Goal: Task Accomplishment & Management: Manage account settings

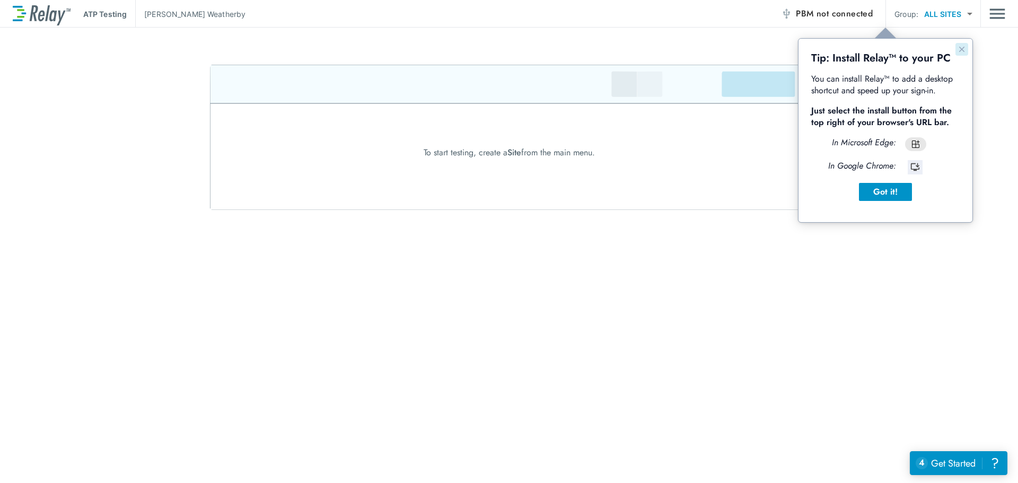
click at [963, 48] on icon "Close guide" at bounding box center [961, 49] width 5 height 5
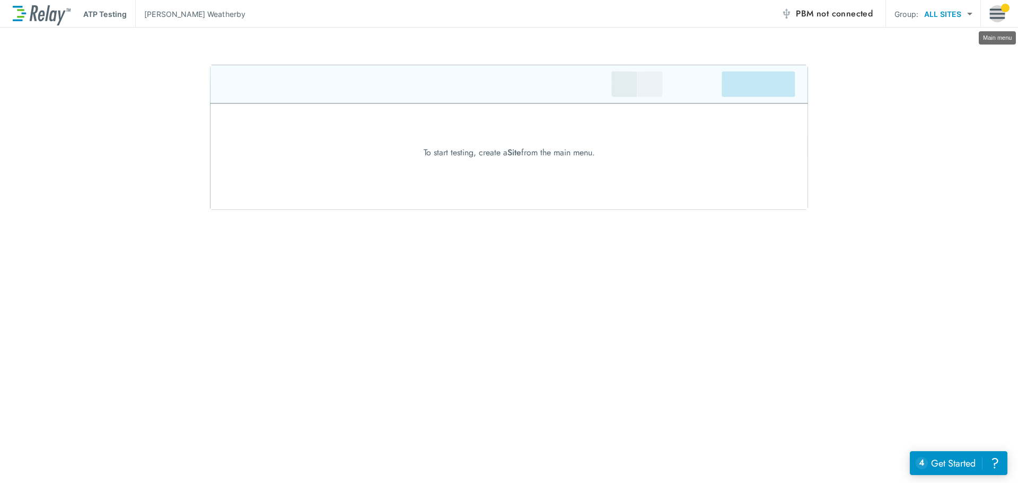
click at [999, 16] on img "Main menu" at bounding box center [997, 14] width 16 height 20
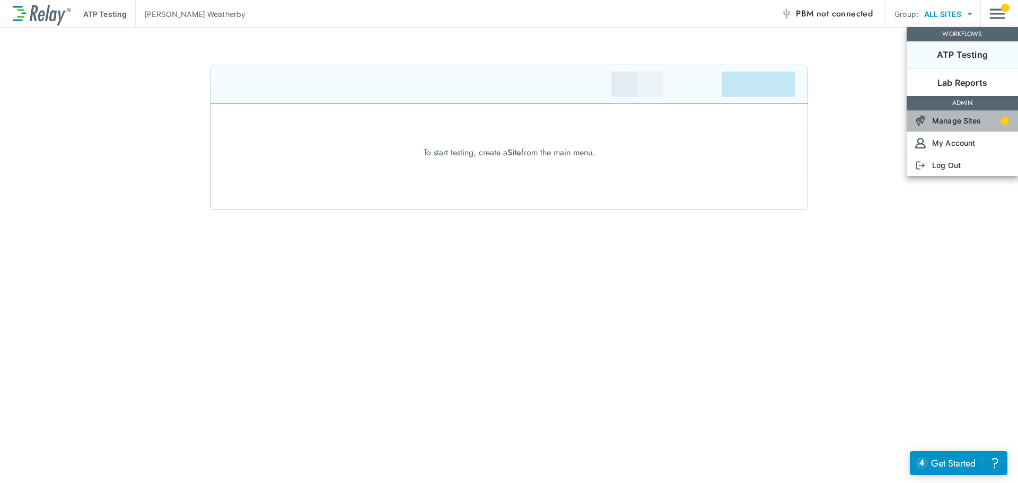
click at [962, 124] on p "Manage Sites" at bounding box center [956, 120] width 49 height 11
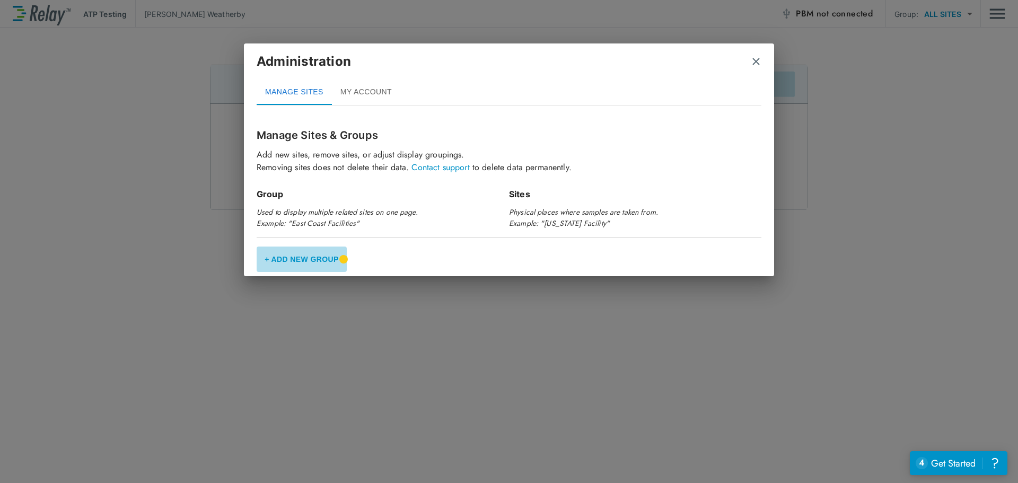
click at [310, 259] on button "+ Add New Group" at bounding box center [302, 259] width 90 height 25
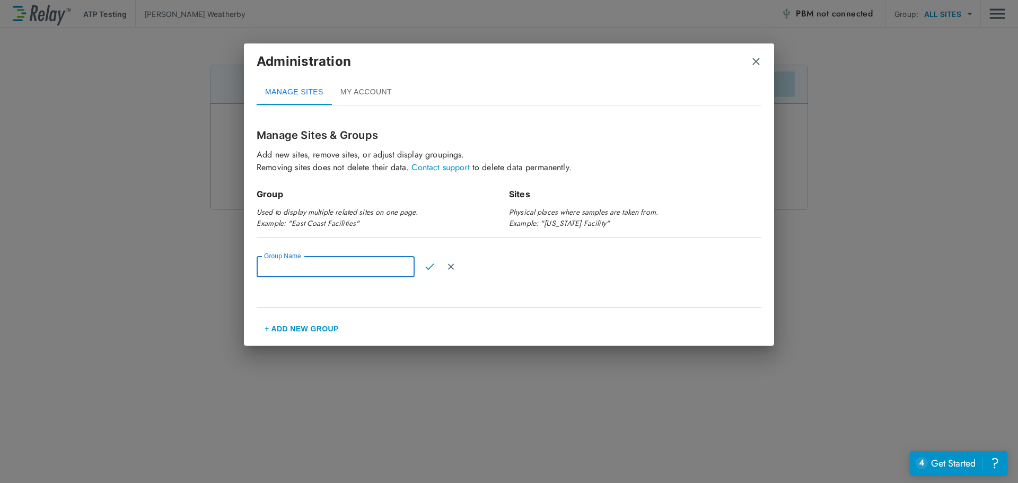
click at [310, 265] on input "Group Name" at bounding box center [336, 266] width 158 height 21
type input "*****"
click at [427, 266] on img "Confirm" at bounding box center [429, 267] width 9 height 10
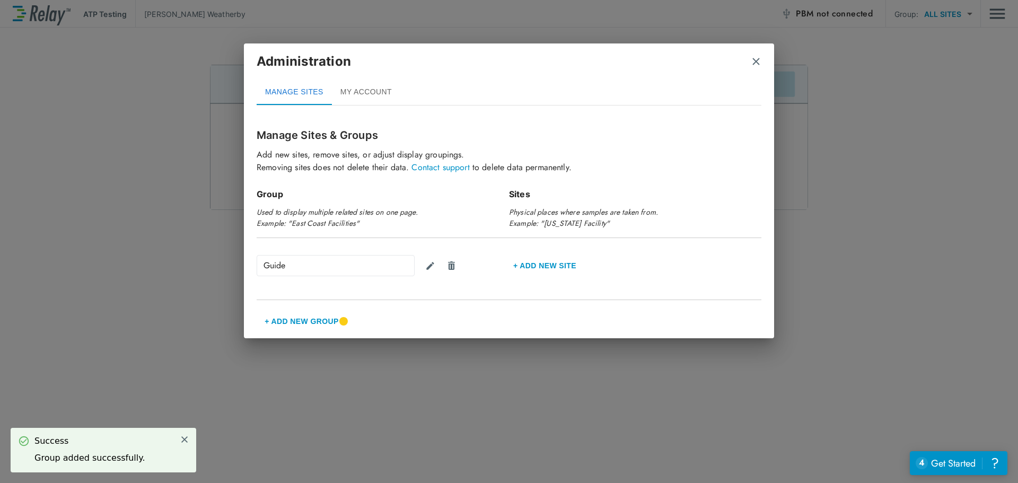
click at [298, 321] on button "+ Add New Group" at bounding box center [302, 321] width 90 height 25
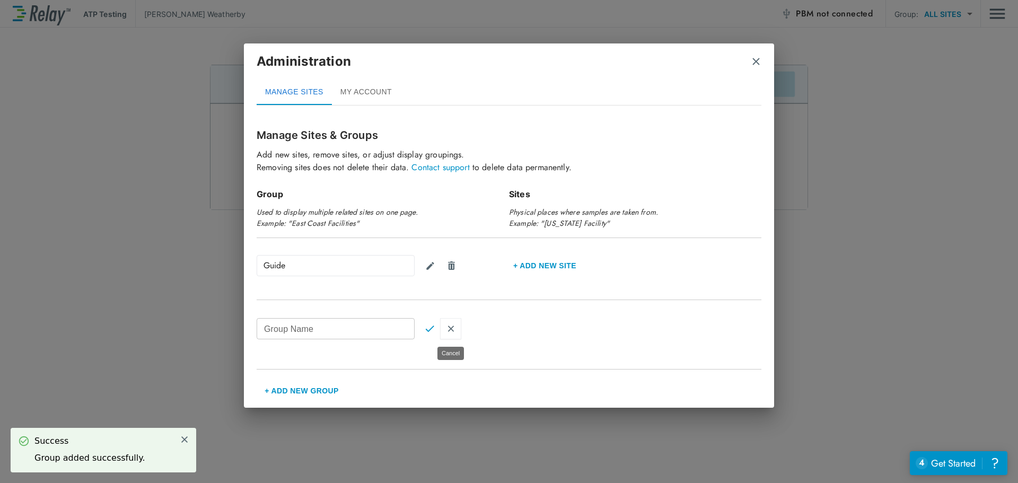
click at [453, 329] on img "Cancel" at bounding box center [450, 329] width 9 height 10
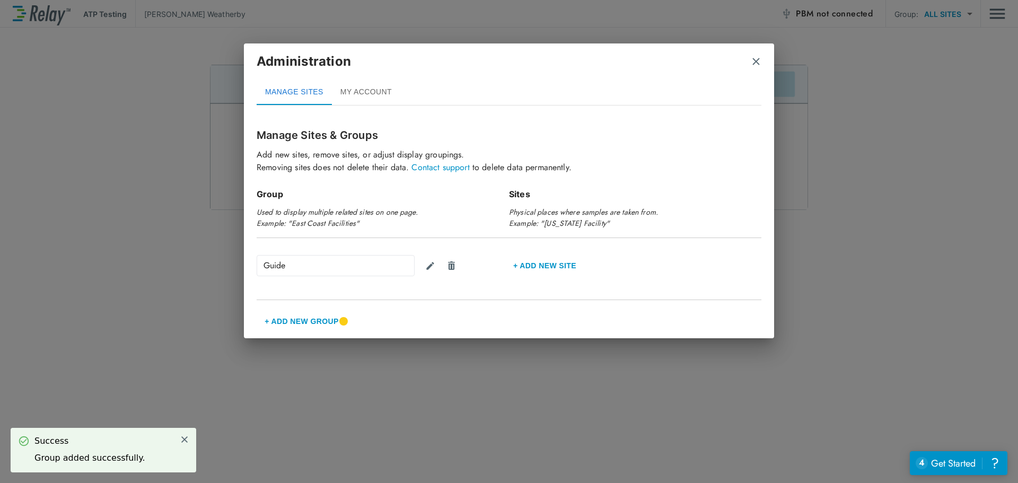
click at [529, 267] on button "+ Add new Site" at bounding box center [545, 265] width 72 height 25
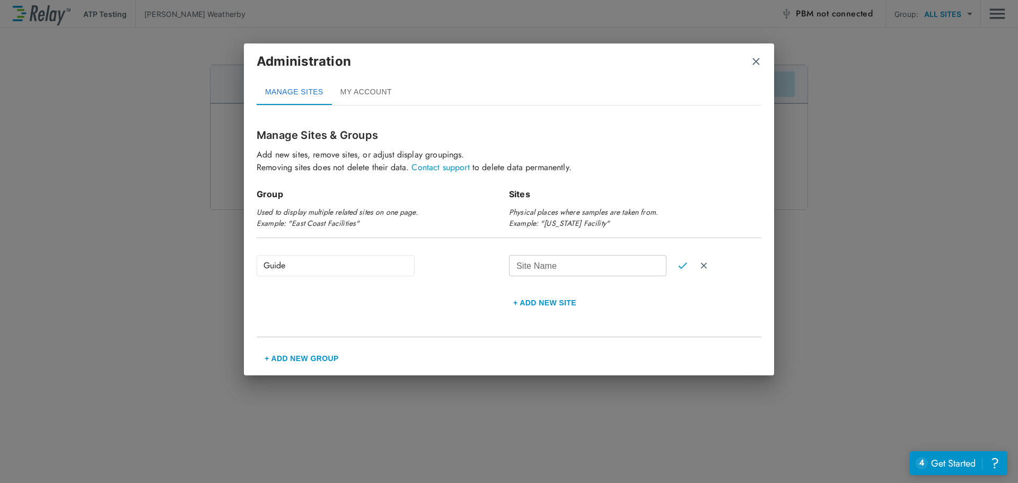
click at [536, 301] on button "+ Add new Site" at bounding box center [545, 302] width 72 height 25
click at [758, 63] on img "close" at bounding box center [756, 61] width 11 height 11
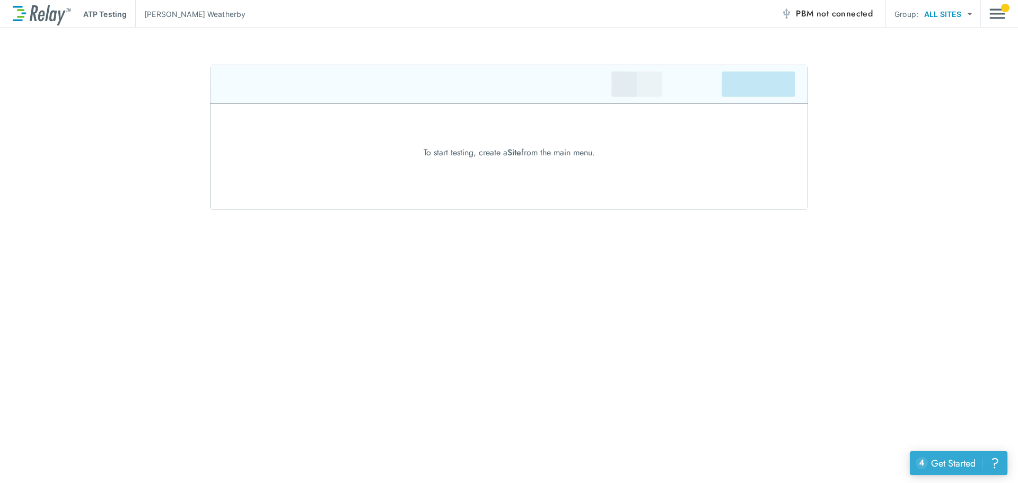
click at [944, 466] on div "Get Started" at bounding box center [953, 464] width 45 height 14
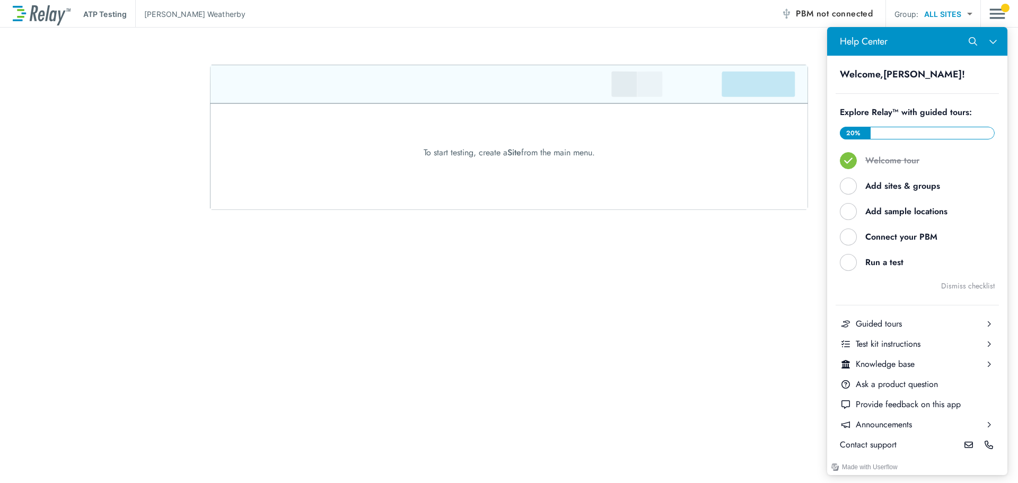
click at [1003, 10] on div at bounding box center [1005, 8] width 8 height 8
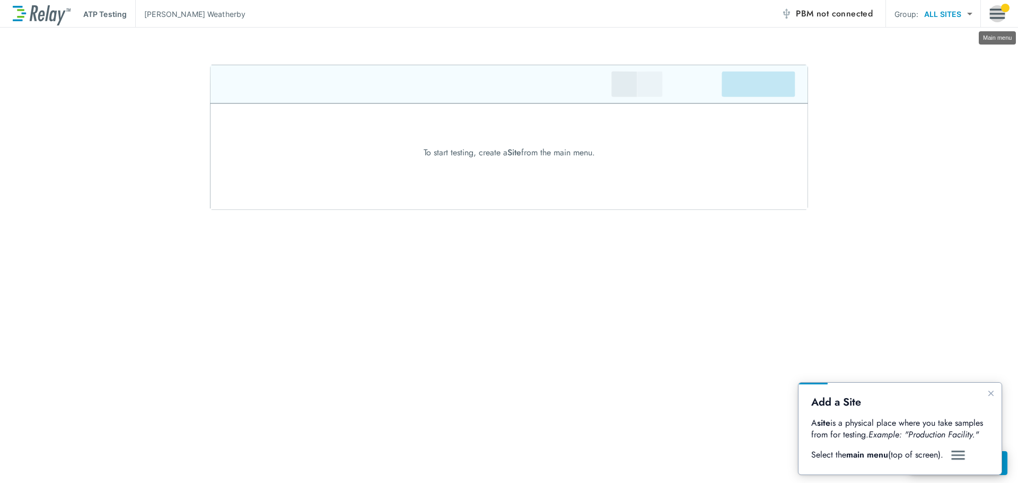
click at [996, 16] on img "Main menu" at bounding box center [997, 14] width 16 height 20
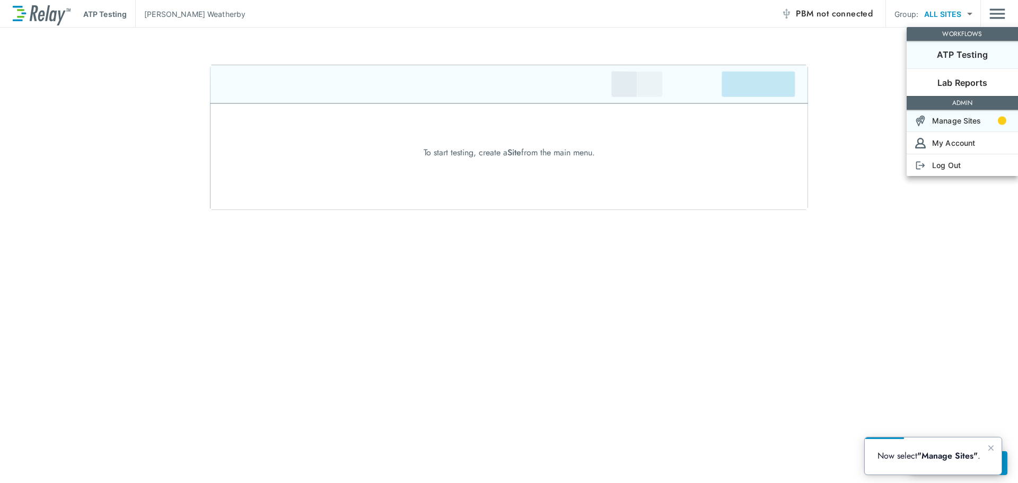
click at [963, 121] on p "Manage Sites" at bounding box center [956, 120] width 49 height 11
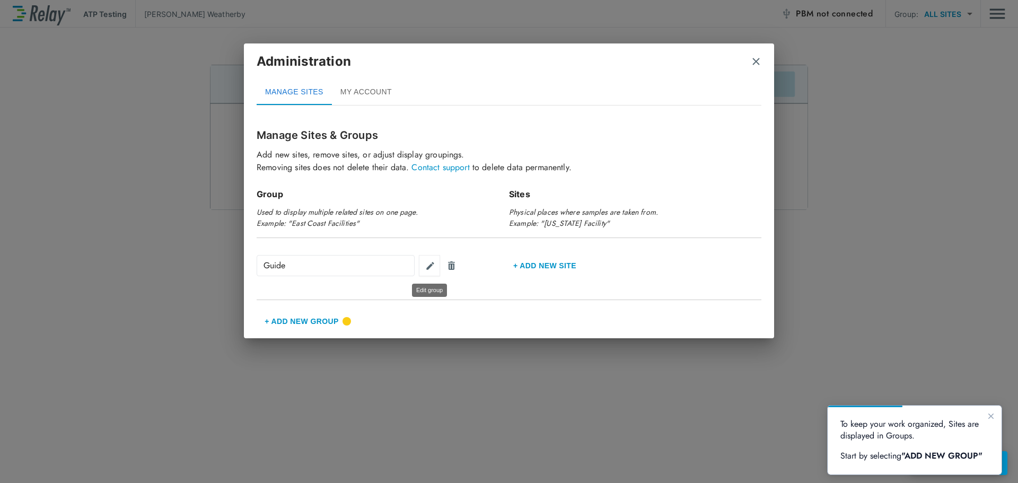
click at [434, 267] on img "Edit group" at bounding box center [430, 266] width 10 height 10
drag, startPoint x: 320, startPoint y: 268, endPoint x: 240, endPoint y: 268, distance: 80.6
click at [240, 268] on div "Administration MANAGE SITES MY ACCOUNT Manage Sites & Groups Add new sites, rem…" at bounding box center [509, 241] width 1018 height 483
type input "*"
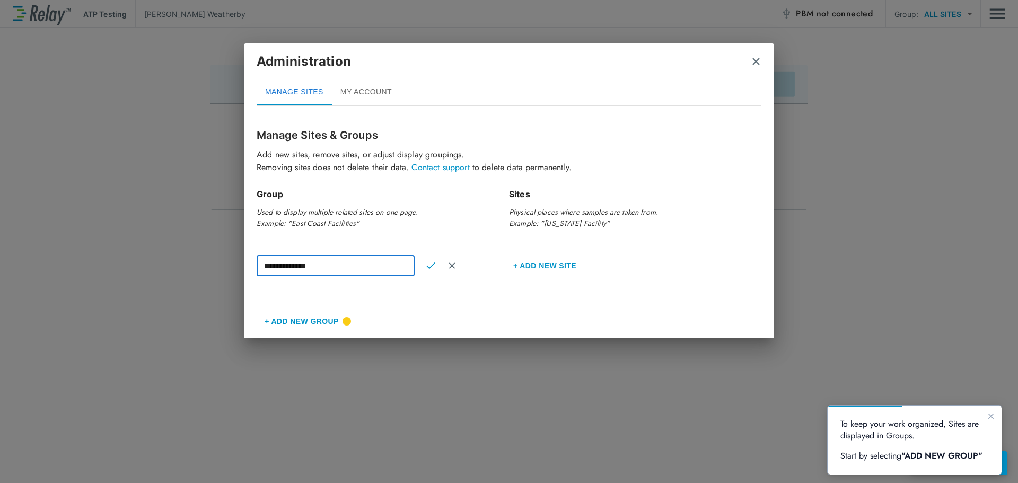
type input "**********"
click at [542, 261] on button "+ Add new Site" at bounding box center [545, 265] width 72 height 25
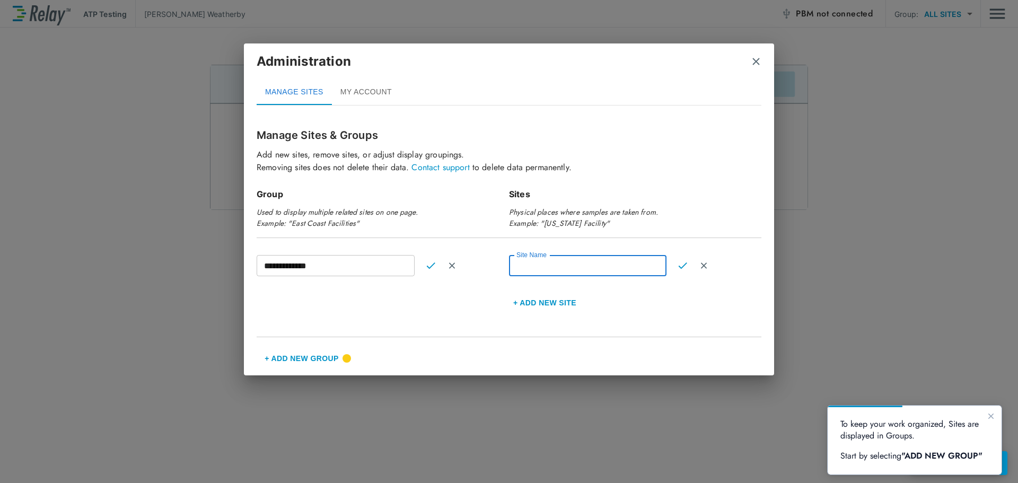
click at [542, 264] on input "Site Name" at bounding box center [587, 265] width 157 height 21
type input "*****"
click at [685, 268] on img "Confirm" at bounding box center [682, 266] width 9 height 10
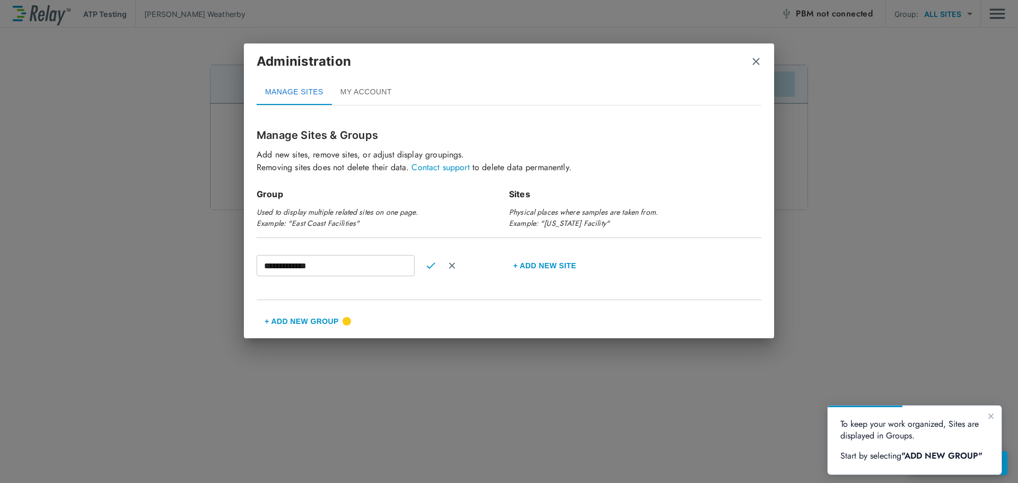
click at [754, 62] on img "close" at bounding box center [756, 61] width 11 height 11
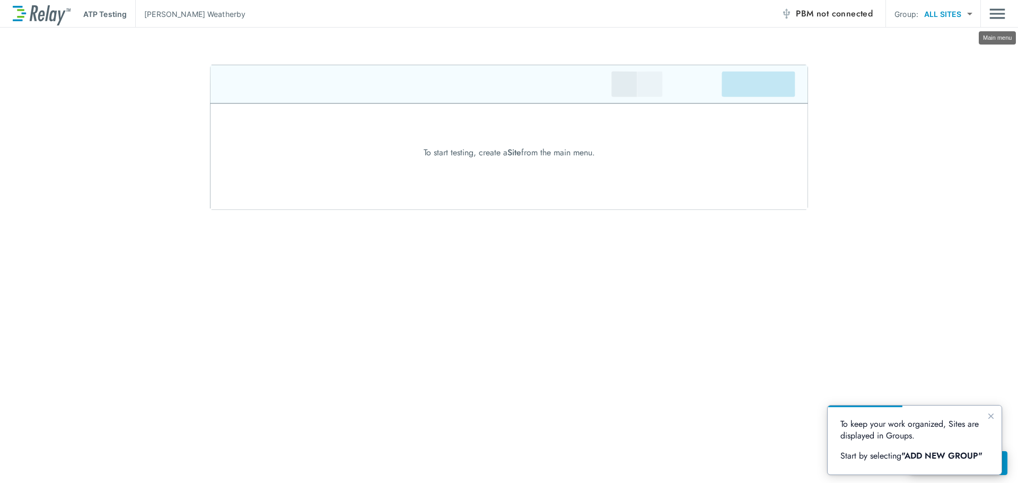
click at [994, 12] on img "Main menu" at bounding box center [997, 14] width 16 height 20
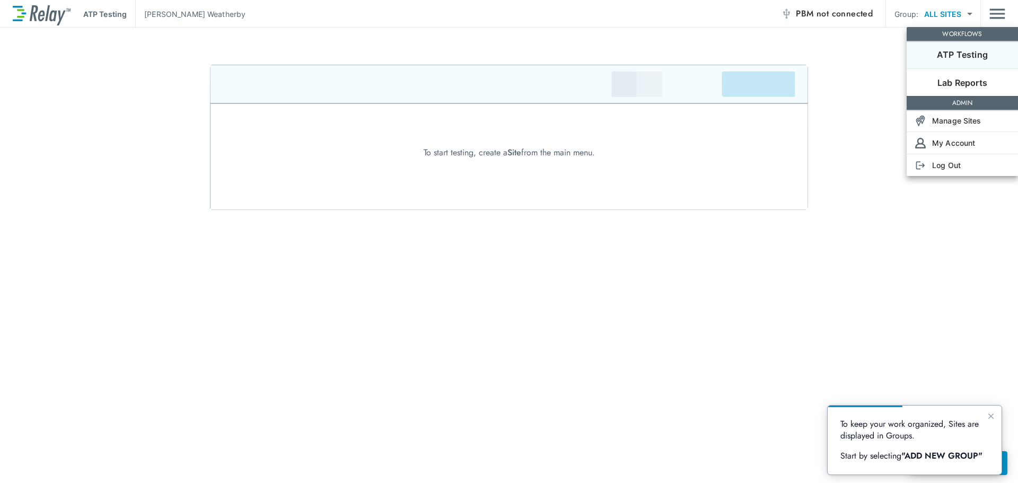
click at [971, 17] on div at bounding box center [509, 241] width 1018 height 483
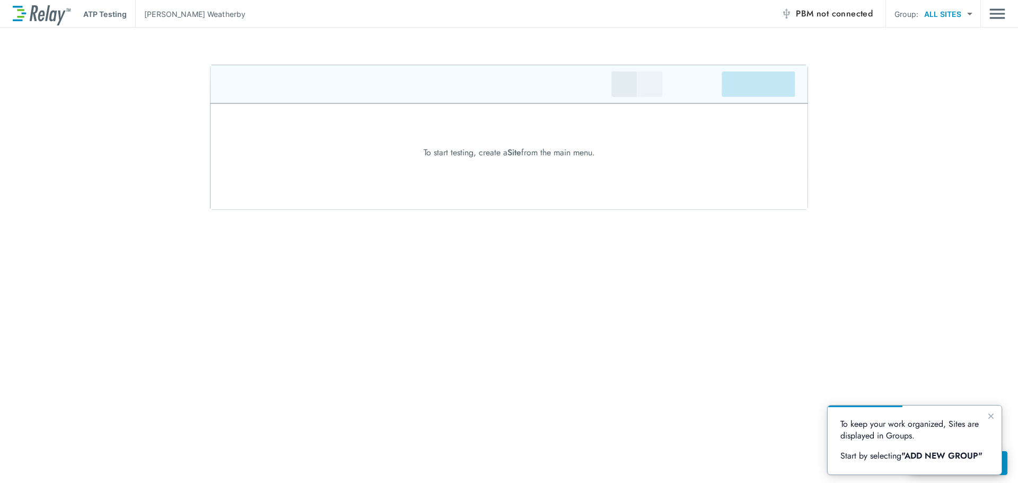
click at [968, 14] on body "ATP Testing Jed Weatherby PBM not connected Group: ALL SITES ********* ​ To sta…" at bounding box center [509, 241] width 1018 height 483
click at [968, 14] on div at bounding box center [509, 241] width 1018 height 483
click at [987, 416] on icon "Close guide" at bounding box center [991, 416] width 8 height 8
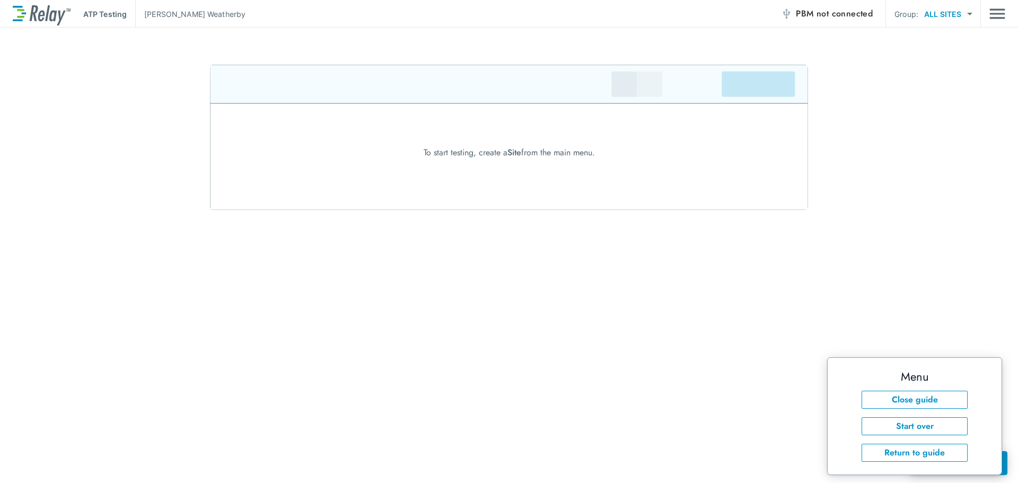
click at [988, 327] on div "ATP Testing Jed Weatherby PBM not connected Group: ALL SITES ********* ​ To sta…" at bounding box center [509, 241] width 1018 height 483
click at [953, 401] on button "Close guide" at bounding box center [915, 400] width 106 height 18
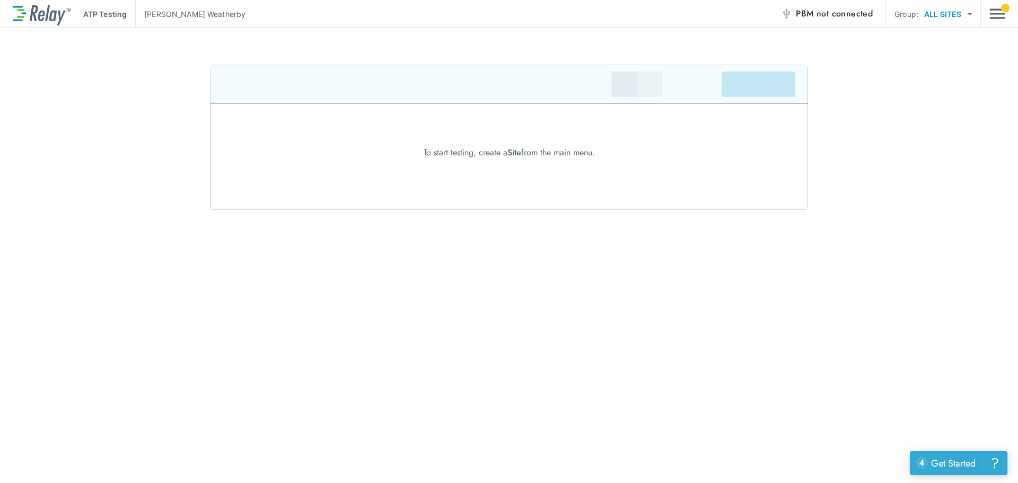
click at [958, 467] on div "Get Started" at bounding box center [953, 464] width 45 height 14
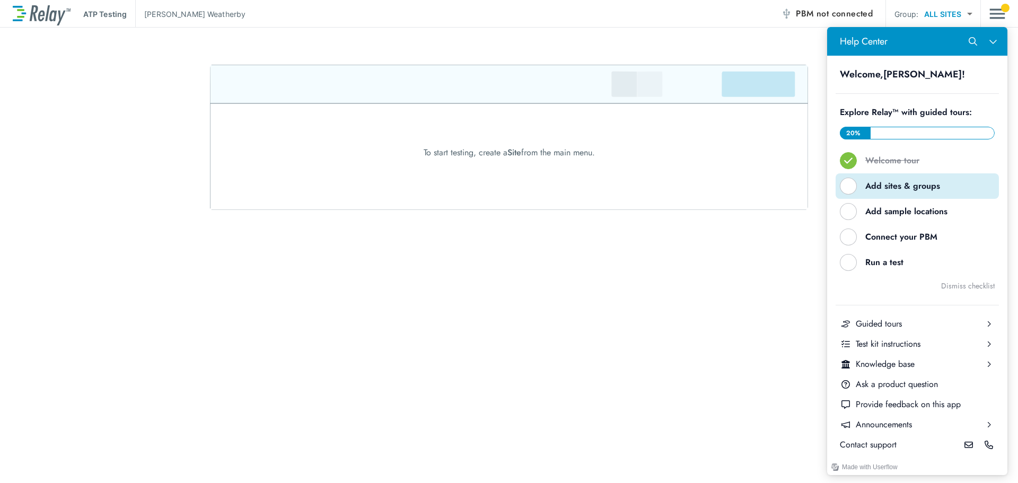
click at [849, 189] on div "Help Center" at bounding box center [848, 186] width 17 height 17
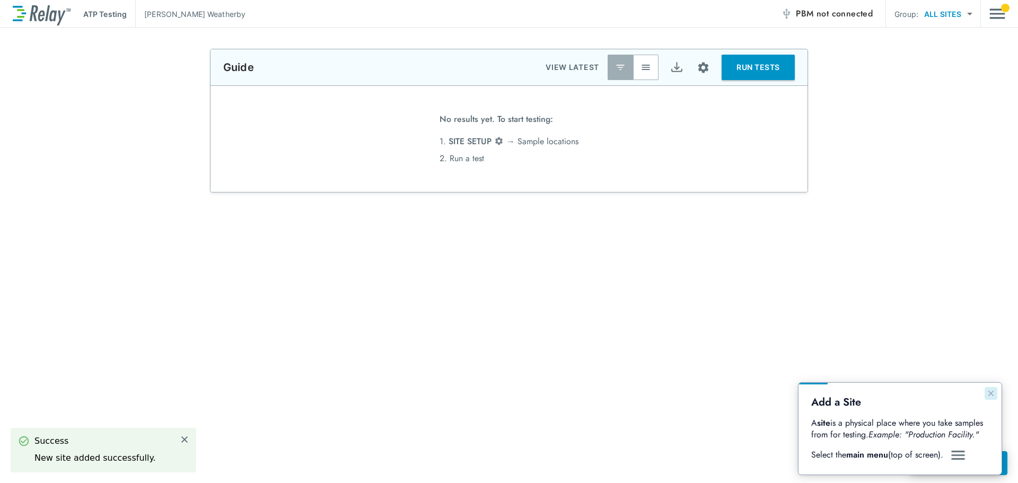
click at [991, 393] on icon "Close guide" at bounding box center [990, 393] width 5 height 5
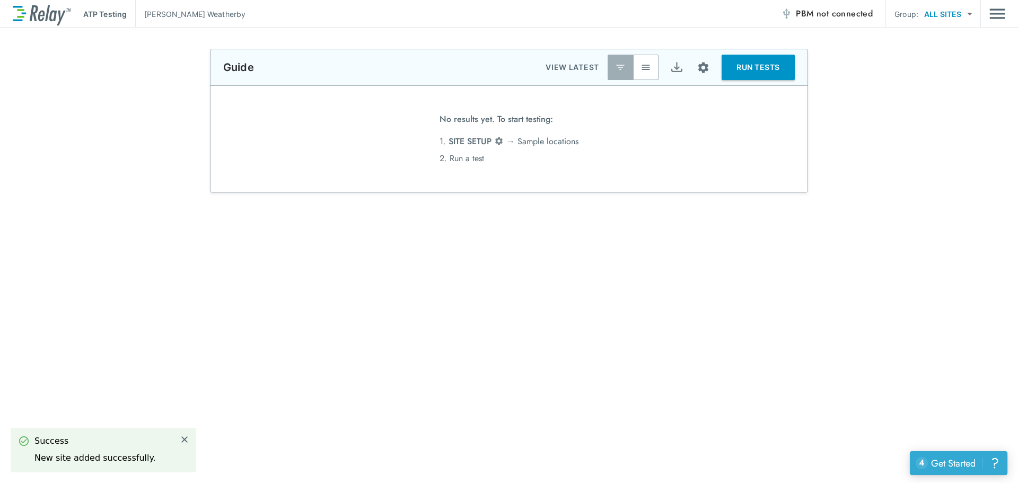
click at [956, 469] on div "Get Started" at bounding box center [953, 464] width 45 height 14
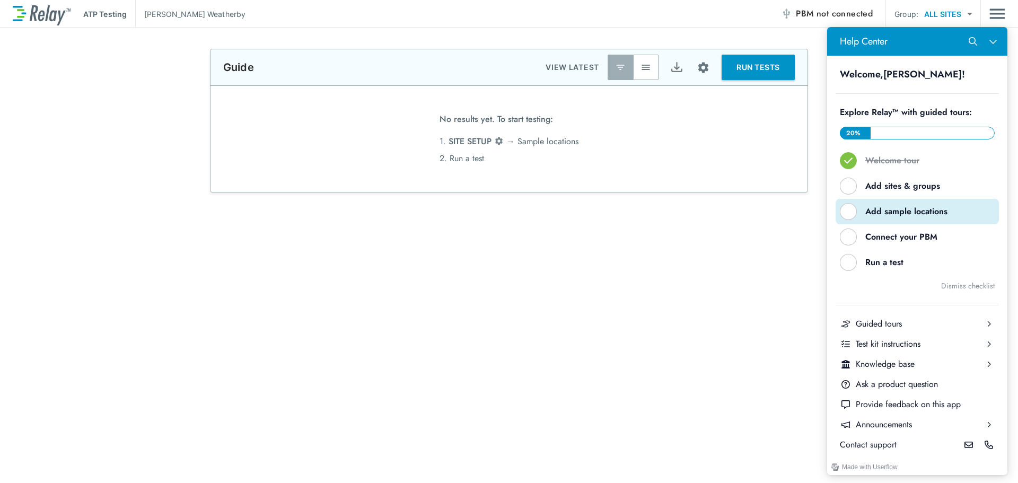
click at [851, 212] on div "Help Center" at bounding box center [848, 211] width 17 height 17
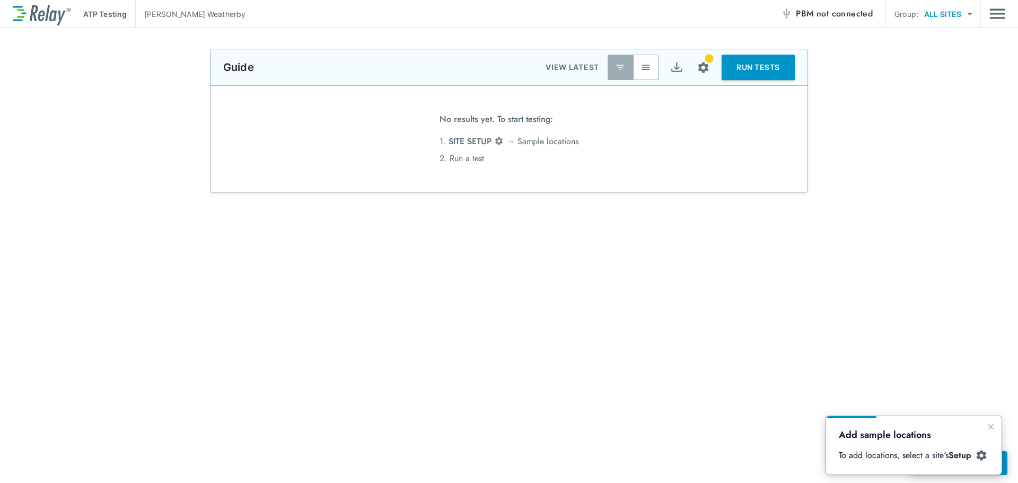
click at [948, 14] on body "**********" at bounding box center [509, 241] width 1018 height 483
click at [948, 14] on div at bounding box center [509, 241] width 1018 height 483
click at [1005, 12] on div "ATP Testing Jed Weatherby PBM not connected Group: ALL SITES ********* ​" at bounding box center [509, 14] width 1018 height 28
click at [1002, 12] on img "Main menu" at bounding box center [997, 14] width 16 height 20
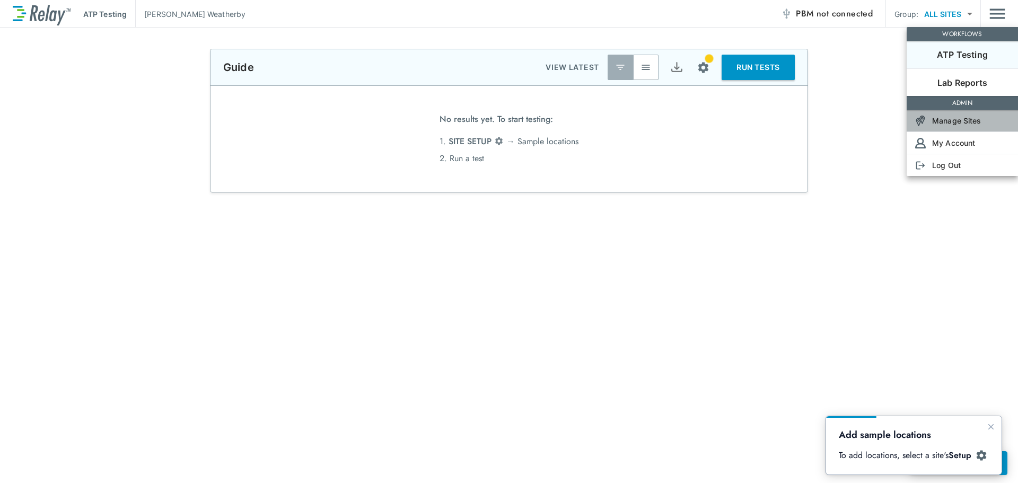
click at [957, 120] on p "Manage Sites" at bounding box center [956, 120] width 49 height 11
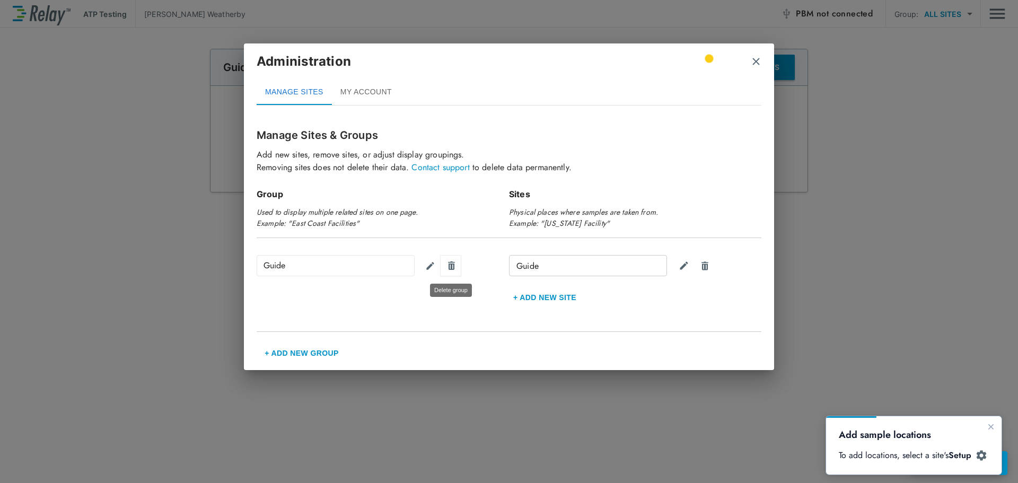
click at [453, 267] on img "Delete group" at bounding box center [451, 265] width 10 height 11
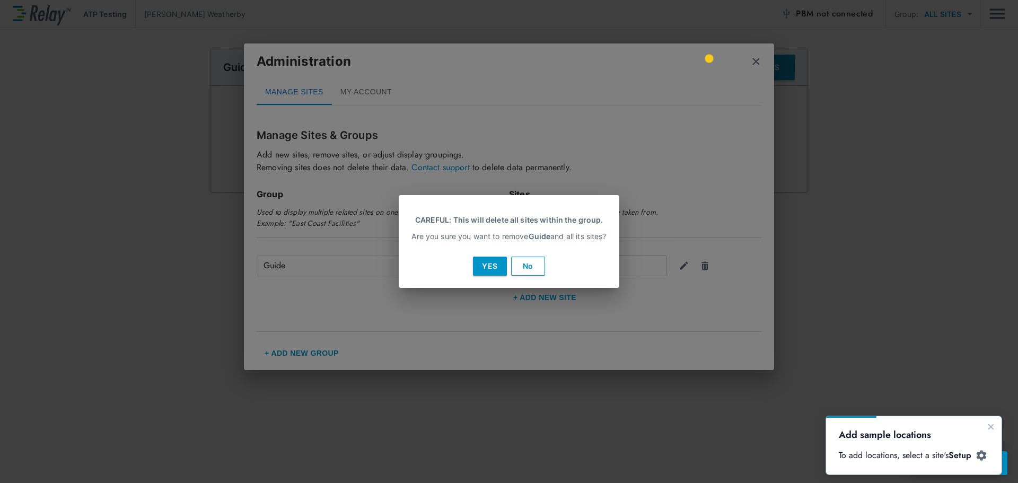
click at [489, 267] on button "Yes" at bounding box center [490, 266] width 34 height 19
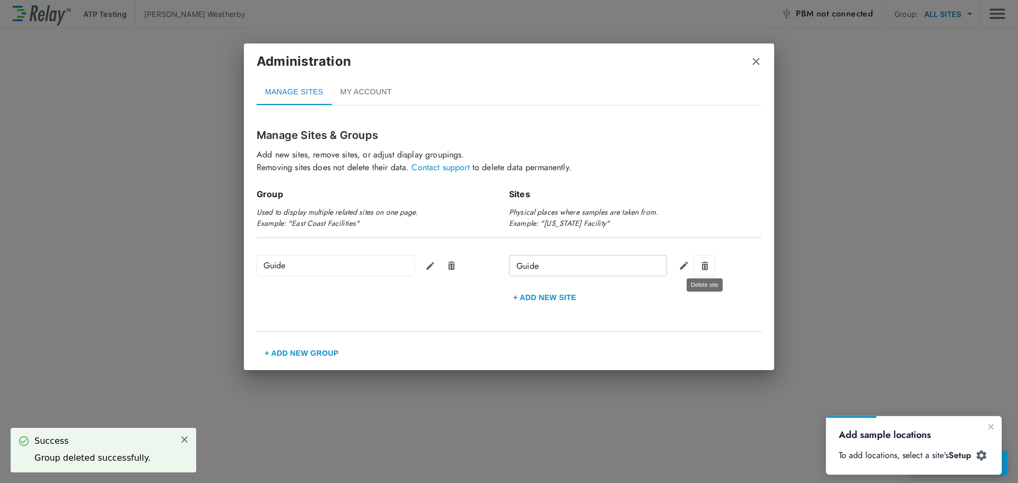
click at [707, 267] on img "Delete site" at bounding box center [705, 266] width 10 height 10
click at [454, 268] on img "Delete group" at bounding box center [451, 265] width 10 height 11
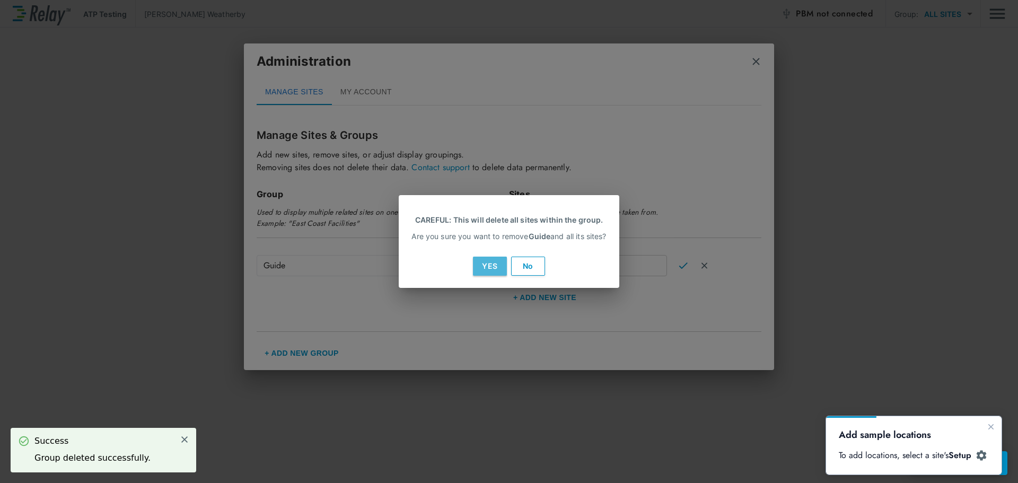
click at [487, 266] on button "Yes" at bounding box center [490, 266] width 34 height 19
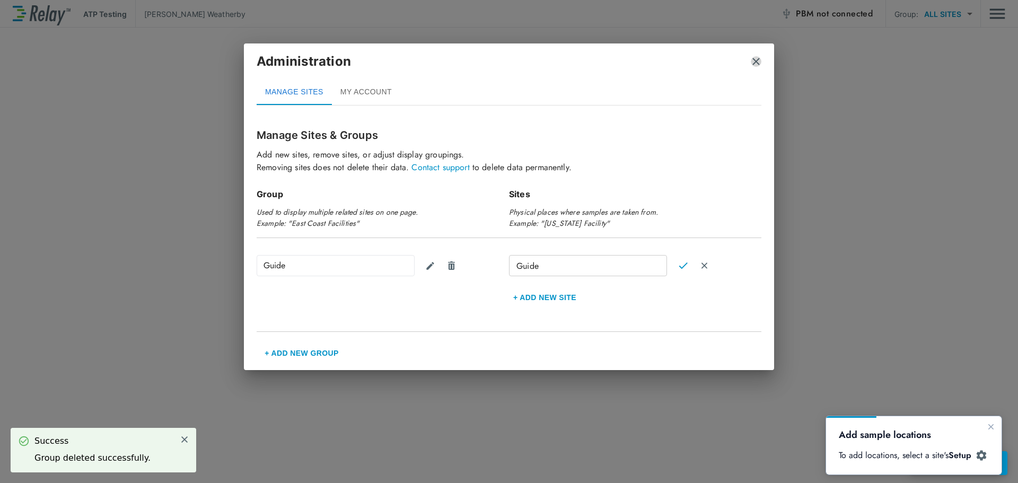
click at [758, 64] on img "close" at bounding box center [756, 61] width 11 height 11
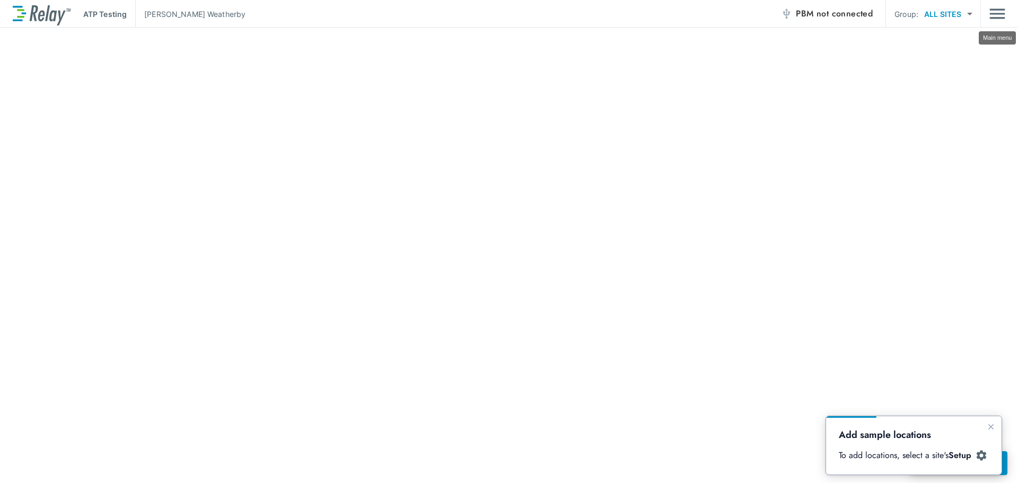
click at [993, 14] on img "Main menu" at bounding box center [997, 14] width 16 height 20
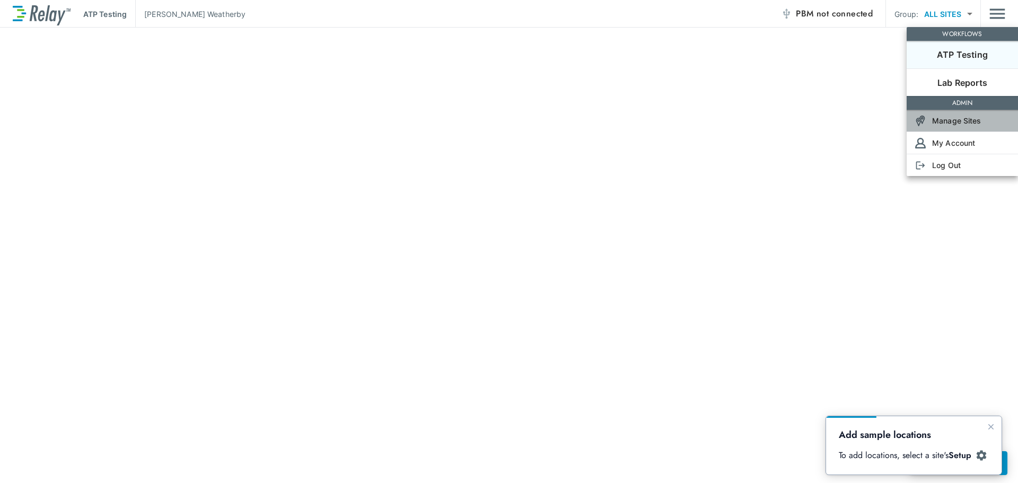
click at [967, 117] on p "Manage Sites" at bounding box center [956, 120] width 49 height 11
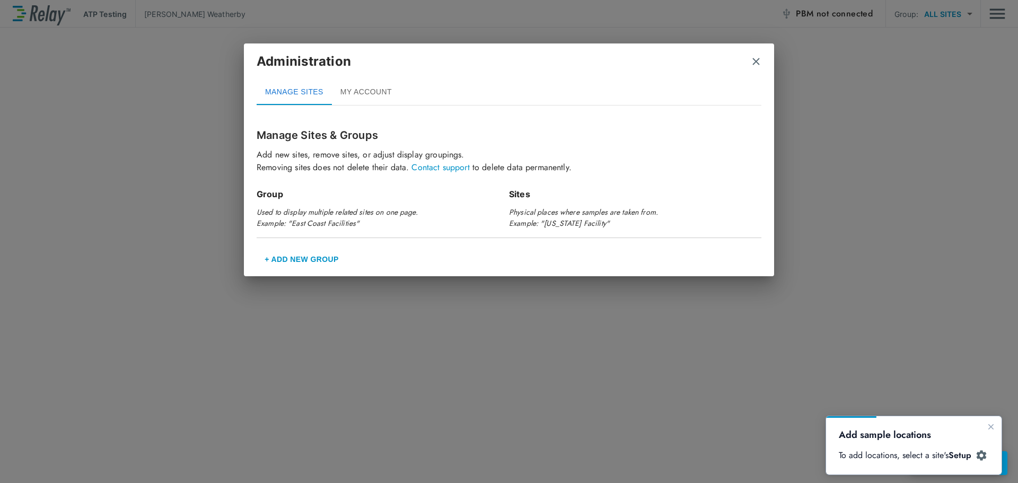
click at [996, 17] on div "Administration MANAGE SITES MY ACCOUNT Manage Sites & Groups Add new sites, rem…" at bounding box center [509, 241] width 1018 height 483
click at [757, 59] on img "close" at bounding box center [756, 61] width 11 height 11
